Goal: Navigation & Orientation: Understand site structure

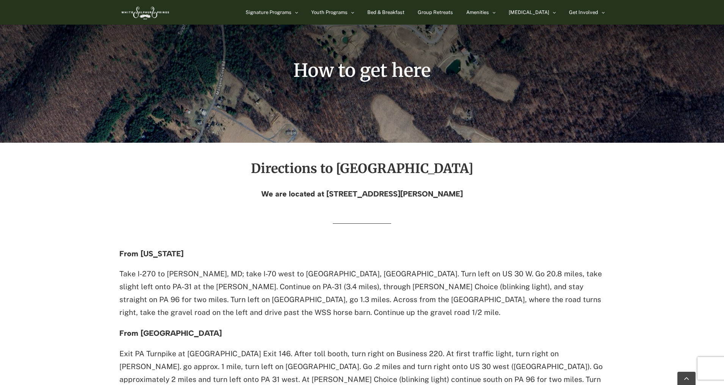
scroll to position [119, 0]
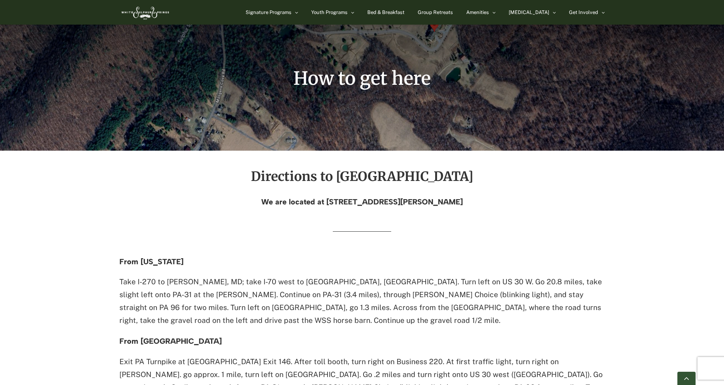
click at [686, 377] on link "Go to Top" at bounding box center [686, 378] width 18 height 13
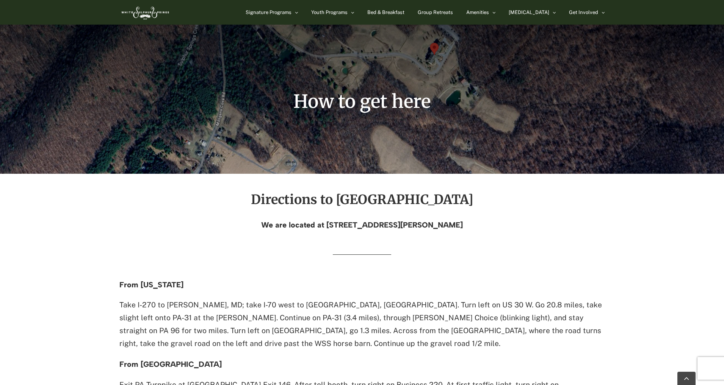
scroll to position [97, 0]
click at [416, 36] on div "How to get here" at bounding box center [361, 38] width 485 height 270
click at [453, 14] on span "Group Retreats" at bounding box center [435, 12] width 35 height 5
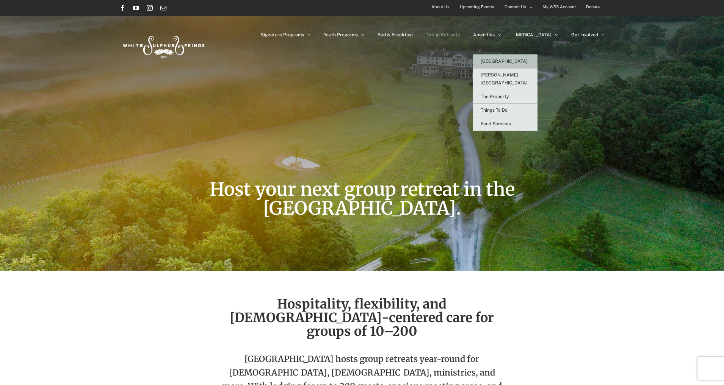
scroll to position [1, 0]
click at [515, 60] on span "[GEOGRAPHIC_DATA]" at bounding box center [503, 61] width 47 height 5
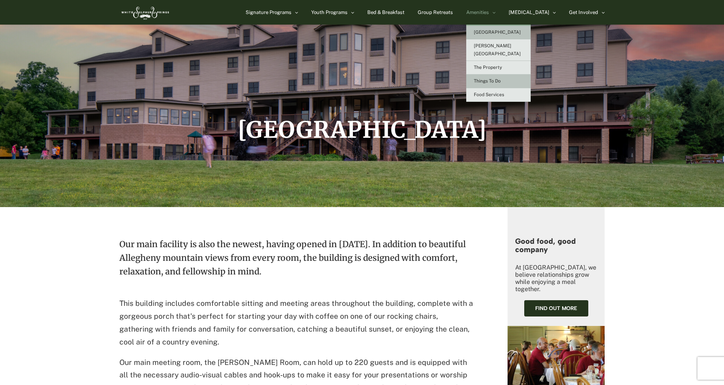
scroll to position [75, 0]
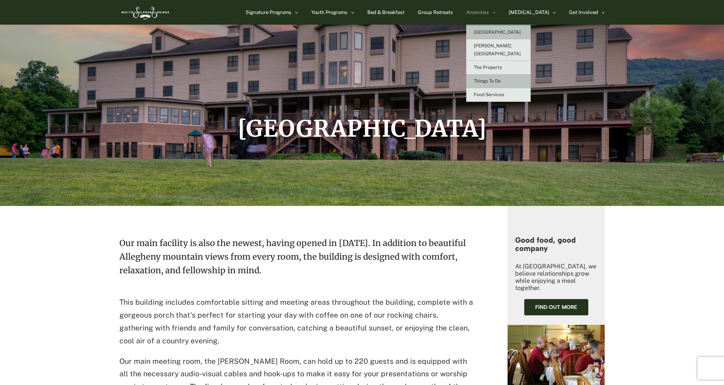
click at [501, 78] on span "Things To Do" at bounding box center [487, 80] width 27 height 5
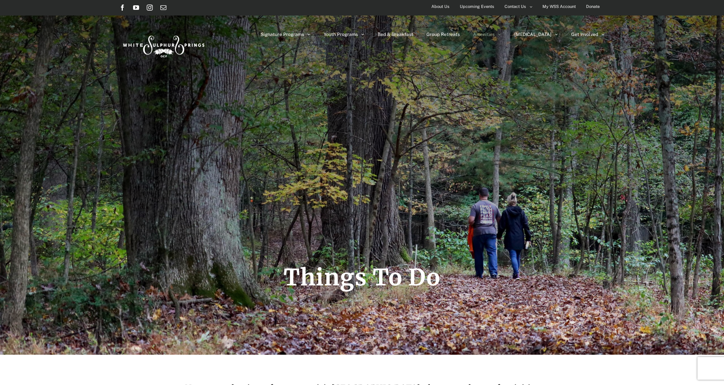
scroll to position [2, 0]
